Goal: Transaction & Acquisition: Purchase product/service

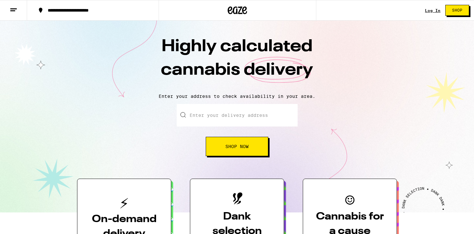
click at [256, 113] on input "Enter your delivery address" at bounding box center [237, 115] width 121 height 23
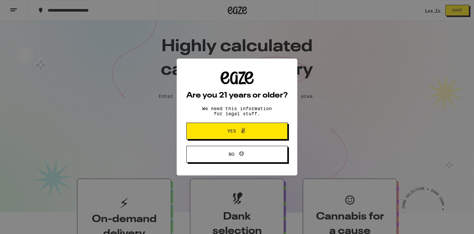
click at [314, 100] on div "Are you 21 years or older? We need this information for legal stuff. Yes No" at bounding box center [237, 117] width 474 height 234
click at [247, 131] on icon at bounding box center [243, 131] width 8 height 8
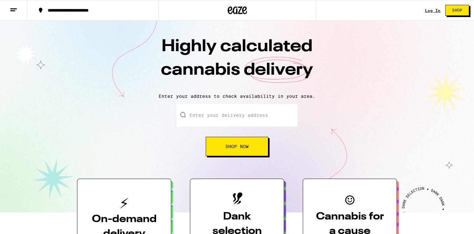
click at [242, 120] on input "Enter your delivery address" at bounding box center [237, 115] width 121 height 23
type input "2050 Southwest Expressway"
type input "Apt 123"
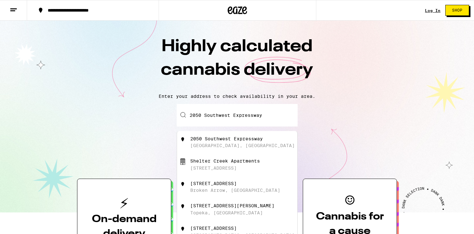
click at [228, 144] on div "[STREET_ADDRESS]" at bounding box center [247, 142] width 115 height 12
type input "[STREET_ADDRESS]"
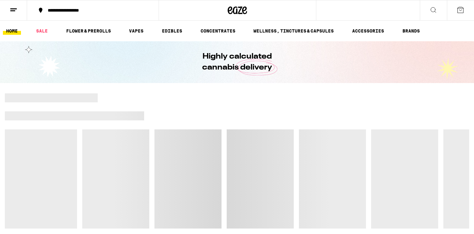
click at [108, 8] on button "**********" at bounding box center [92, 10] width 131 height 19
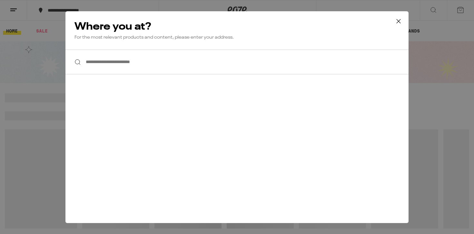
click at [116, 54] on input "**********" at bounding box center [236, 62] width 343 height 25
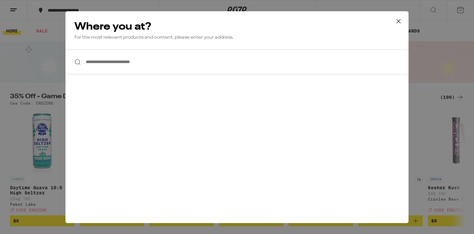
type input "*"
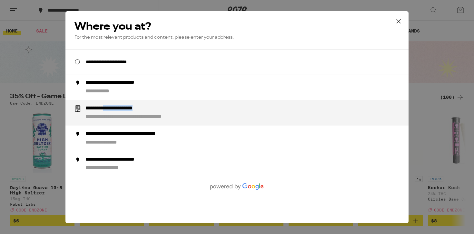
click at [116, 113] on div "**********" at bounding box center [249, 112] width 329 height 15
type input "**********"
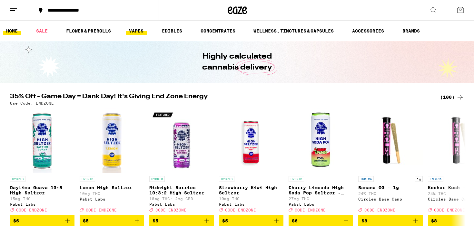
click at [139, 32] on link "VAPES" at bounding box center [136, 31] width 21 height 8
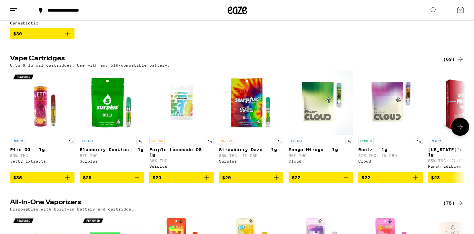
scroll to position [215, 0]
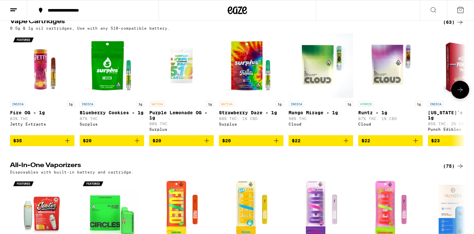
click at [275, 145] on icon "Add to bag" at bounding box center [276, 141] width 8 height 8
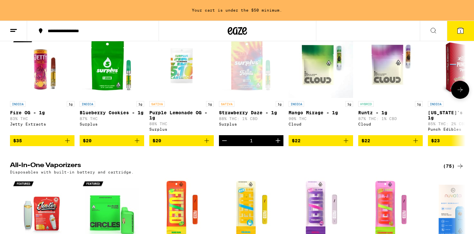
scroll to position [0, 0]
click at [461, 94] on icon at bounding box center [460, 90] width 8 height 8
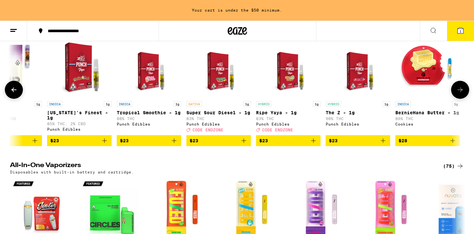
scroll to position [0, 384]
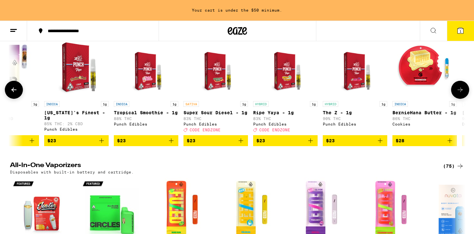
click at [461, 94] on icon at bounding box center [460, 90] width 8 height 8
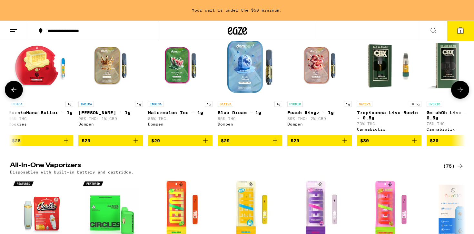
click at [461, 94] on icon at bounding box center [460, 90] width 8 height 8
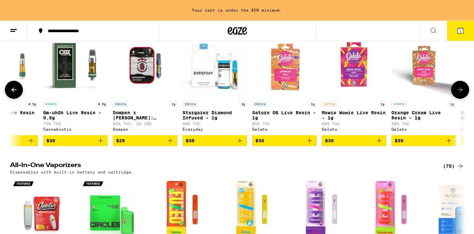
scroll to position [0, 1151]
click at [461, 94] on icon at bounding box center [460, 90] width 8 height 8
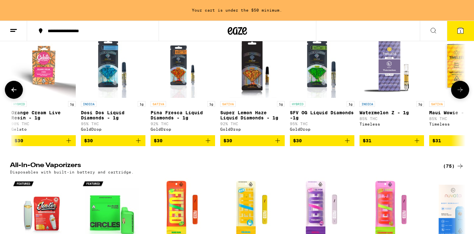
scroll to position [0, 1534]
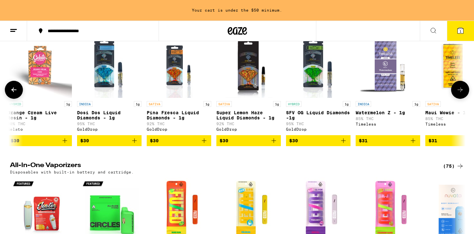
click at [14, 94] on icon at bounding box center [14, 90] width 8 height 8
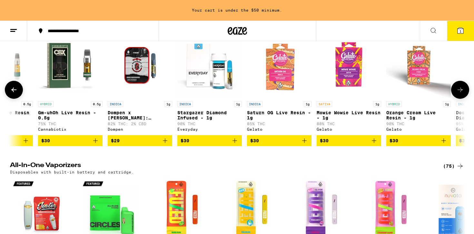
scroll to position [0, 1151]
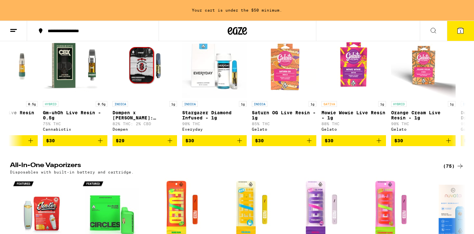
click at [469, 91] on div "Vape Cartridges (63) 0.5g & 1g oil cartridges, Use with any 510-compatible batt…" at bounding box center [237, 82] width 474 height 128
click at [459, 94] on icon at bounding box center [460, 90] width 8 height 8
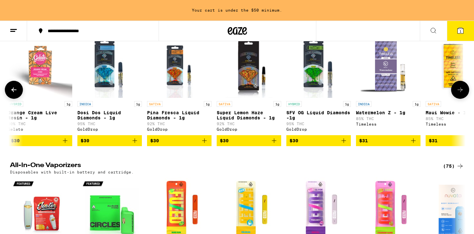
scroll to position [0, 1534]
click at [459, 94] on icon at bounding box center [460, 90] width 8 height 8
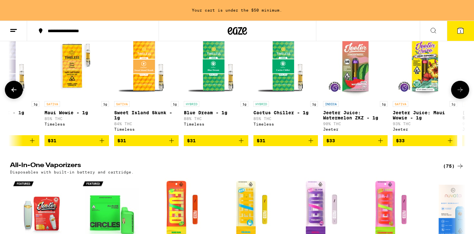
scroll to position [0, 1918]
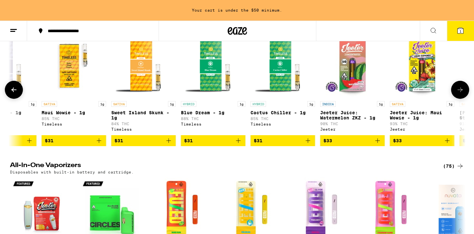
click at [459, 94] on icon at bounding box center [460, 90] width 8 height 8
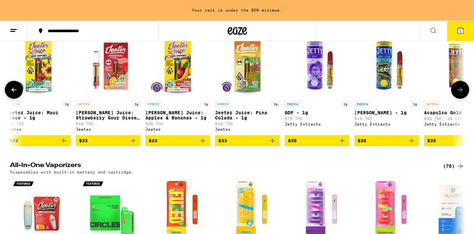
click at [459, 94] on icon at bounding box center [460, 90] width 8 height 8
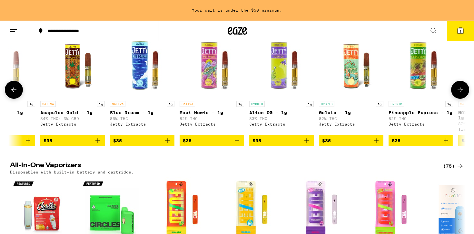
click at [459, 94] on icon at bounding box center [460, 90] width 8 height 8
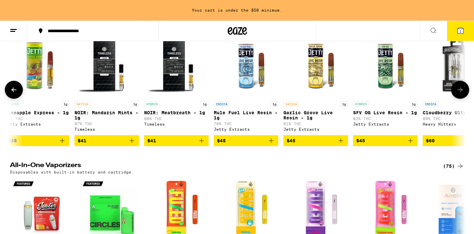
click at [459, 94] on icon at bounding box center [460, 90] width 8 height 8
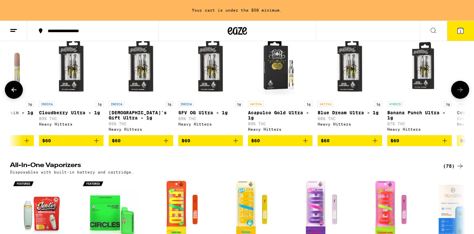
click at [459, 94] on icon at bounding box center [460, 90] width 8 height 8
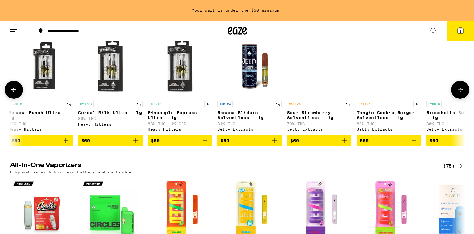
scroll to position [0, 3835]
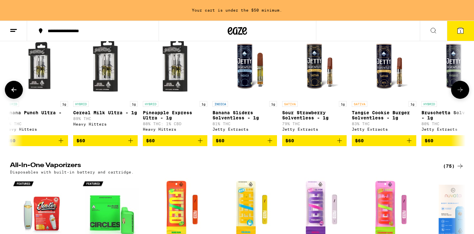
click at [12, 92] on icon at bounding box center [13, 90] width 5 height 5
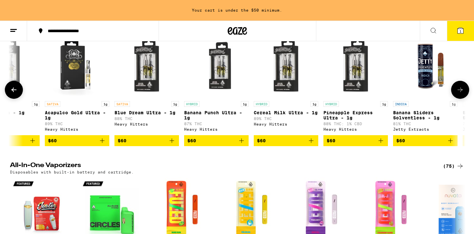
click at [12, 92] on icon at bounding box center [13, 90] width 5 height 5
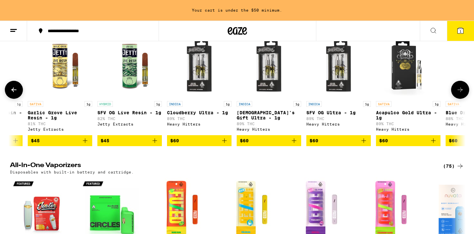
click at [12, 92] on icon at bounding box center [13, 90] width 5 height 5
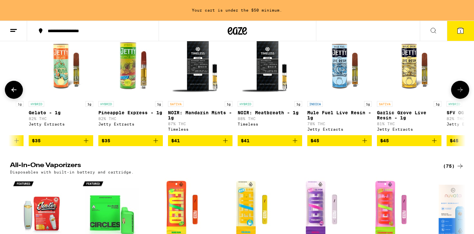
click at [12, 92] on icon at bounding box center [13, 90] width 5 height 5
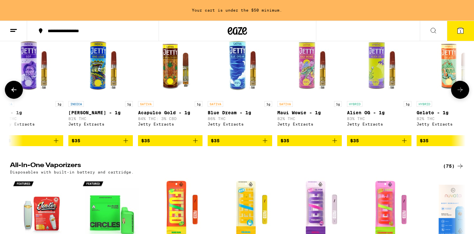
click at [12, 92] on icon at bounding box center [13, 90] width 5 height 5
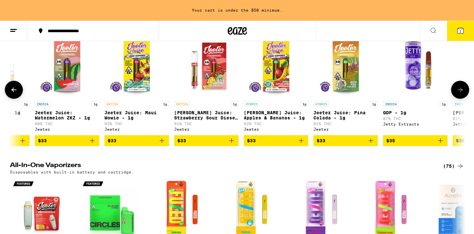
click at [12, 92] on icon at bounding box center [13, 90] width 5 height 5
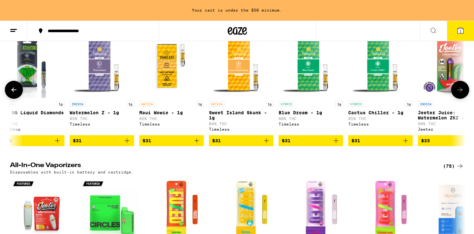
click at [12, 92] on icon at bounding box center [13, 90] width 5 height 5
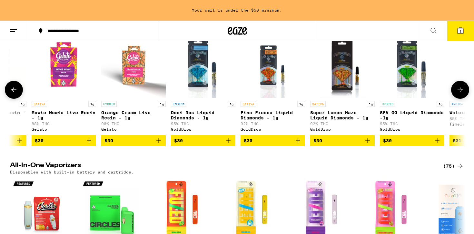
scroll to position [0, 1436]
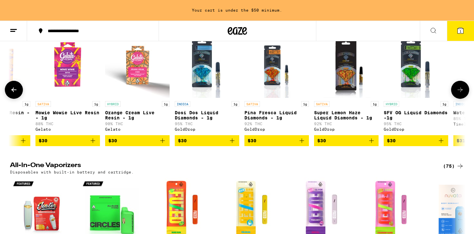
click at [93, 145] on icon "Add to bag" at bounding box center [93, 141] width 8 height 8
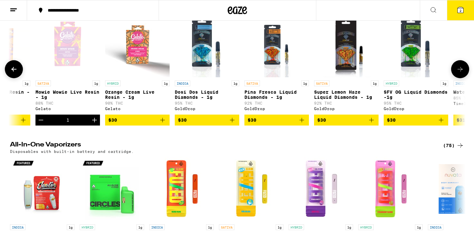
scroll to position [215, 0]
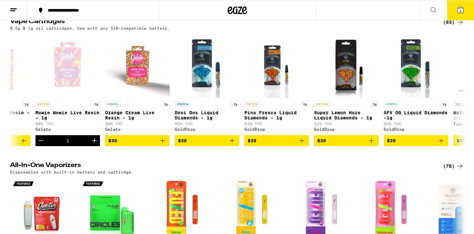
click at [461, 11] on span "2" at bounding box center [460, 11] width 2 height 4
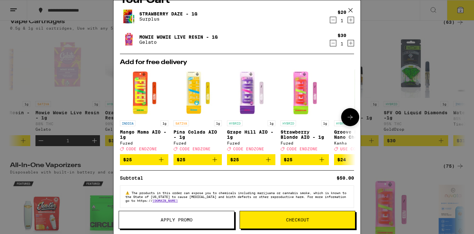
scroll to position [23, 0]
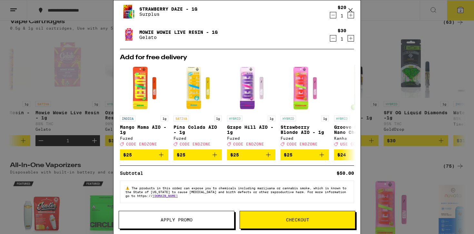
click at [177, 219] on span "Apply Promo" at bounding box center [177, 220] width 32 height 5
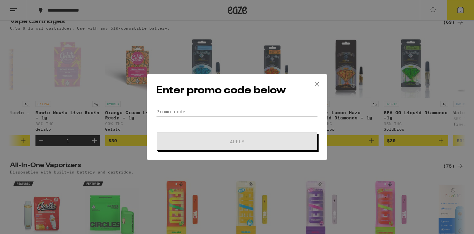
click at [316, 85] on icon at bounding box center [317, 85] width 4 height 4
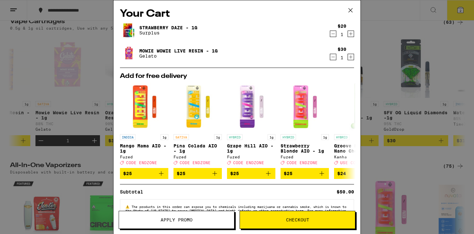
click at [285, 226] on button "Checkout" at bounding box center [297, 220] width 116 height 18
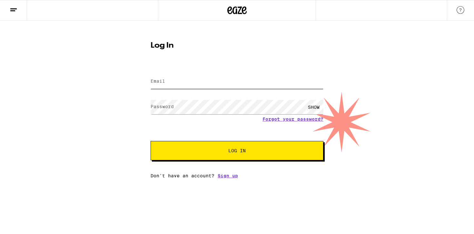
type input "[EMAIL_ADDRESS][DOMAIN_NAME]"
click at [233, 153] on span "Log In" at bounding box center [236, 151] width 17 height 5
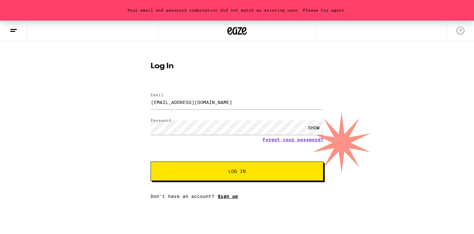
click at [226, 197] on link "Sign up" at bounding box center [228, 196] width 20 height 5
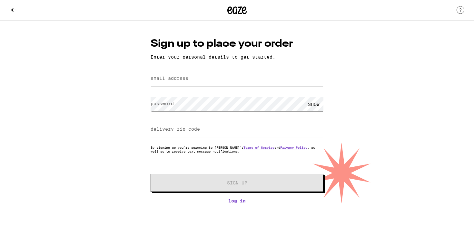
click at [218, 81] on input "email address" at bounding box center [237, 79] width 173 height 15
type input "[EMAIL_ADDRESS][DOMAIN_NAME]"
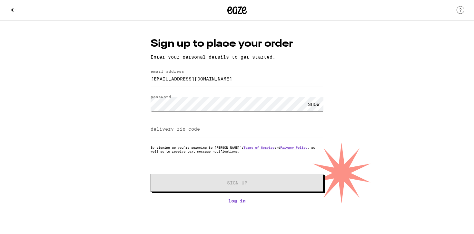
click at [316, 107] on div "SHOW" at bounding box center [313, 104] width 19 height 15
click at [316, 107] on div "HIDE" at bounding box center [313, 104] width 19 height 15
click at [204, 135] on input "delivery zip code" at bounding box center [237, 129] width 173 height 15
type input "95126"
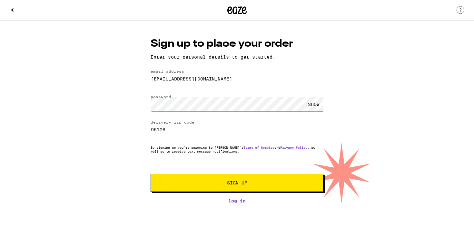
click at [234, 183] on span "Sign Up" at bounding box center [237, 183] width 20 height 5
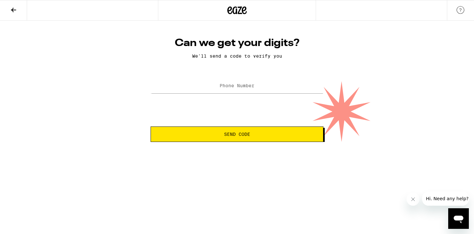
click at [241, 88] on label "Phone Number" at bounding box center [236, 85] width 35 height 5
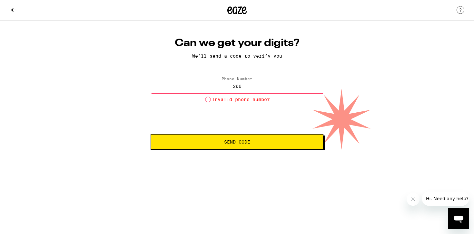
type input "[PHONE_NUMBER]"
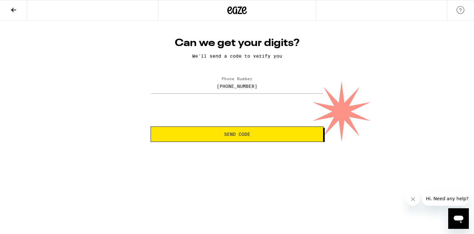
click at [239, 138] on button "Send Code" at bounding box center [237, 134] width 173 height 15
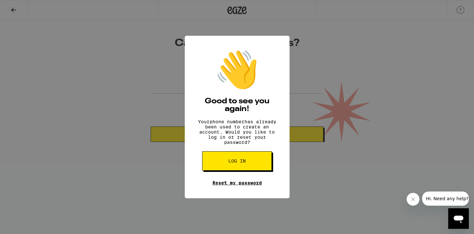
click at [231, 186] on link "Reset my password" at bounding box center [236, 182] width 49 height 5
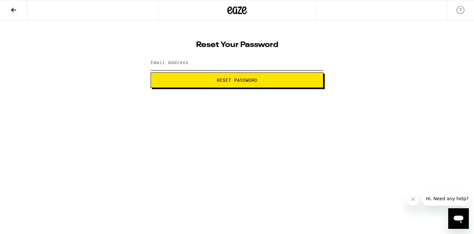
click at [199, 60] on input "Email Address" at bounding box center [237, 63] width 173 height 15
type input "[EMAIL_ADDRESS][DOMAIN_NAME]"
click at [218, 77] on button "Reset Password" at bounding box center [237, 80] width 173 height 15
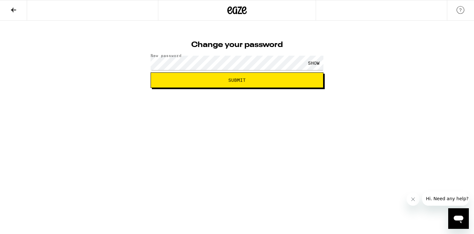
click at [312, 63] on div "SHOW" at bounding box center [313, 63] width 19 height 15
click at [312, 63] on div "HIDE" at bounding box center [313, 63] width 19 height 15
click at [247, 80] on span "Submit" at bounding box center [237, 80] width 162 height 5
